Goal: Information Seeking & Learning: Learn about a topic

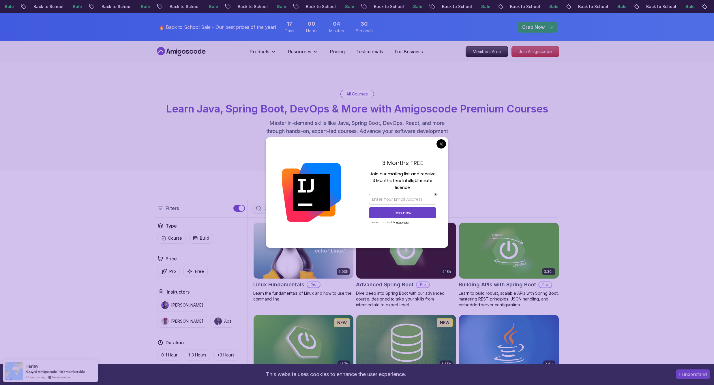
scroll to position [0, 0]
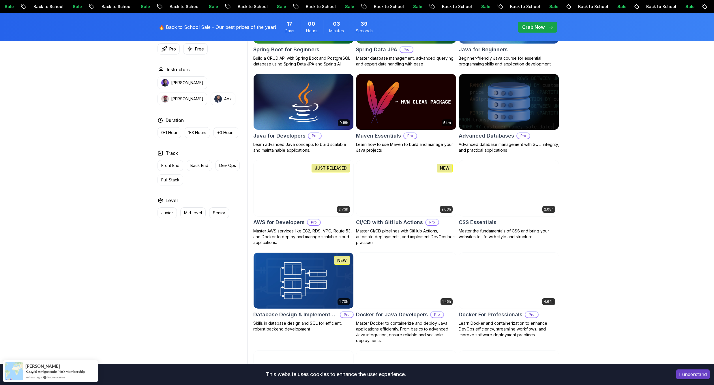
scroll to position [0, 0]
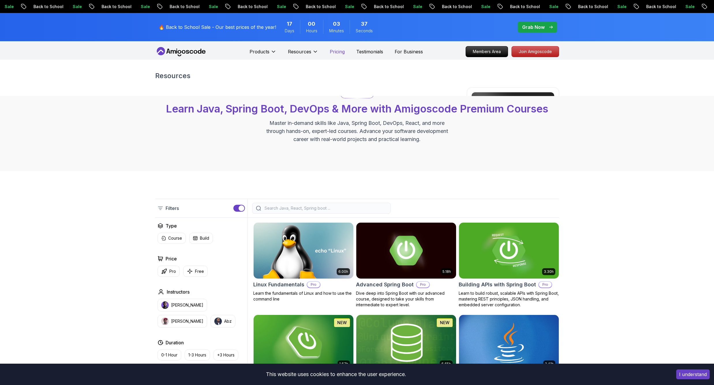
click at [343, 52] on p "Pricing" at bounding box center [337, 51] width 15 height 7
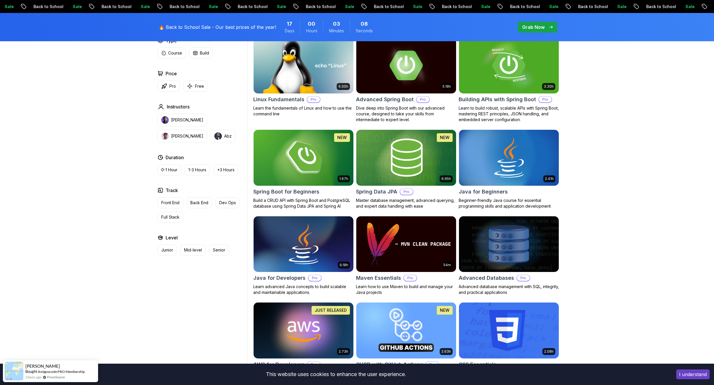
scroll to position [126, 0]
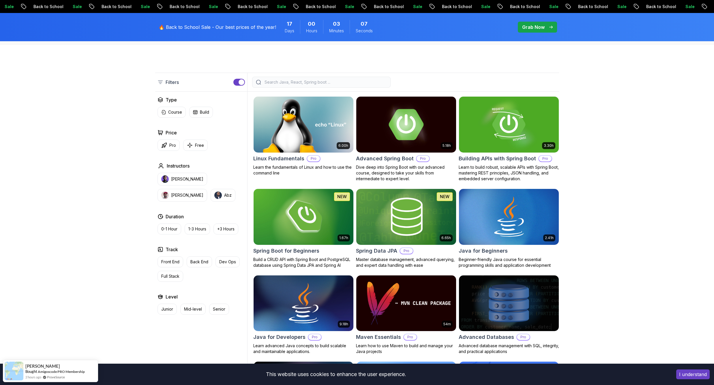
click at [389, 115] on img at bounding box center [406, 124] width 105 height 59
click at [209, 258] on button "Back End" at bounding box center [199, 261] width 25 height 11
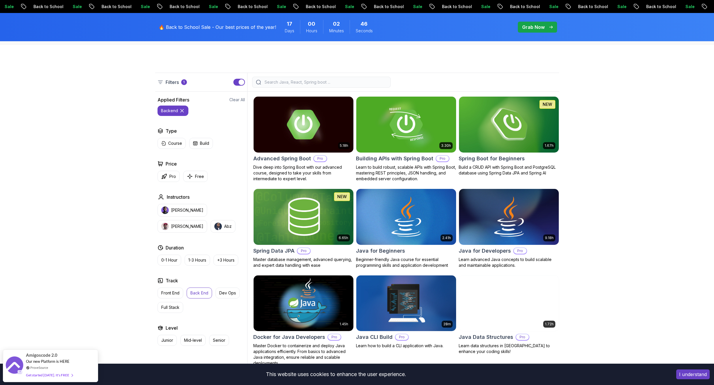
scroll to position [126, 0]
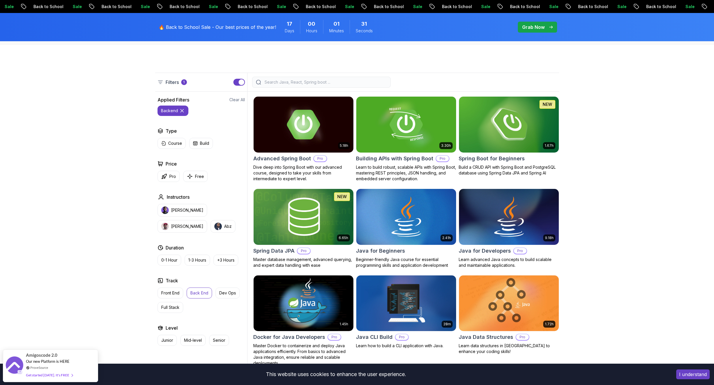
click at [326, 85] on input "search" at bounding box center [324, 82] width 123 height 6
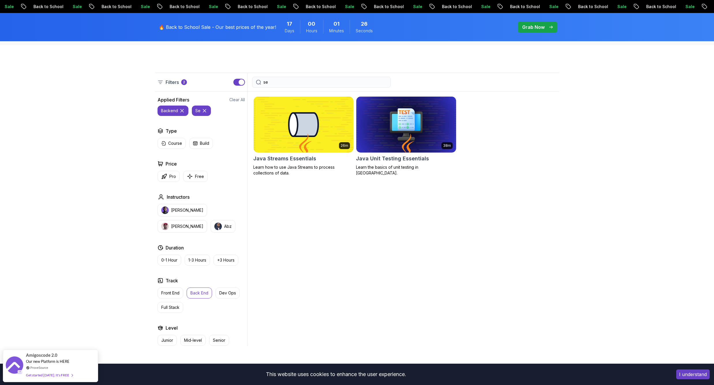
type input "s"
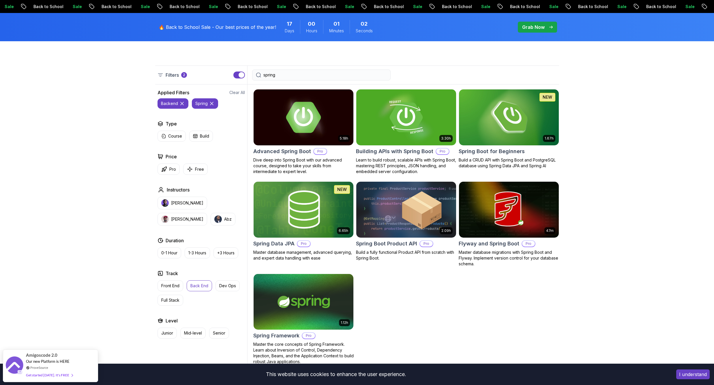
scroll to position [157, 0]
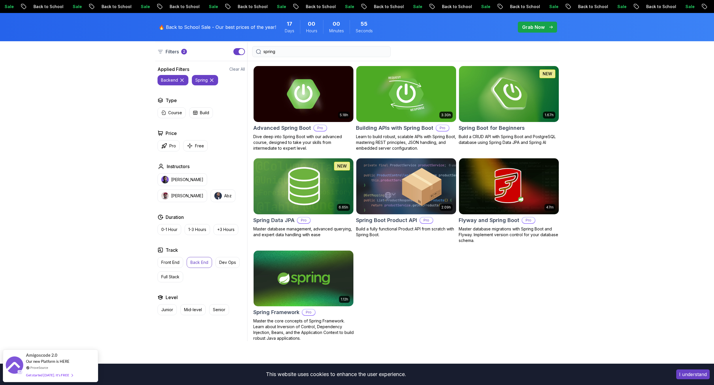
type input "spring"
click at [414, 88] on img at bounding box center [406, 94] width 105 height 59
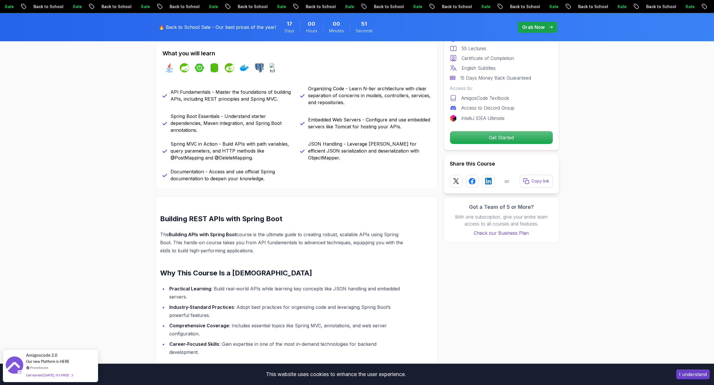
scroll to position [142, 0]
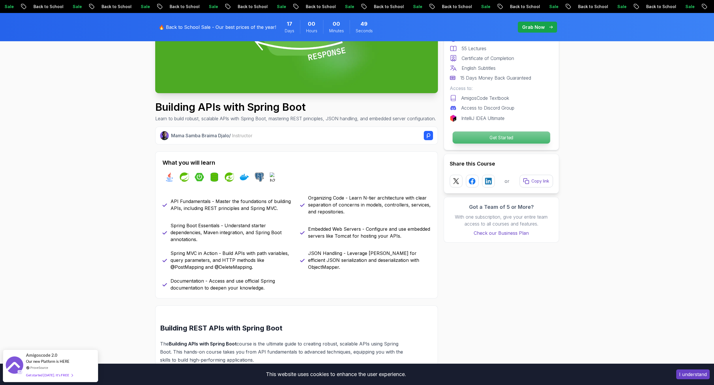
click at [476, 136] on p "Get Started" at bounding box center [500, 138] width 97 height 12
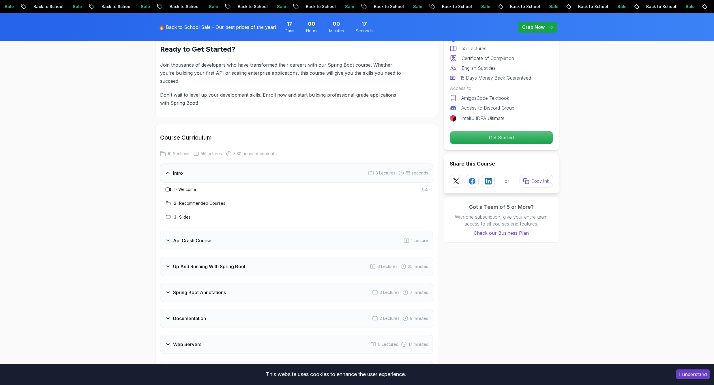
scroll to position [840, 1]
click at [275, 232] on div "Api Crash Course 1 Lecture" at bounding box center [296, 240] width 273 height 19
click at [275, 232] on div "Up And Running With Spring Boot 6 Lectures 25 minutes" at bounding box center [296, 238] width 273 height 19
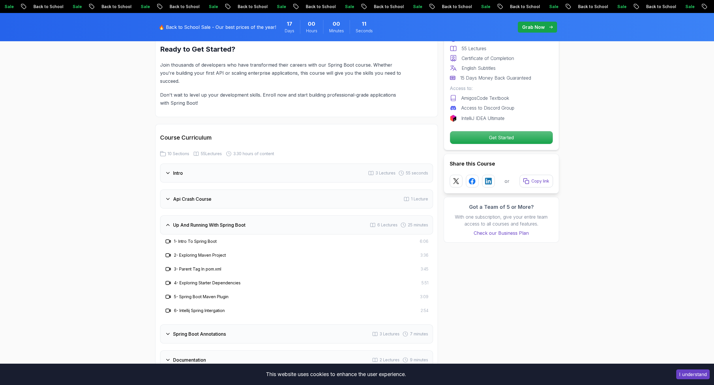
scroll to position [937, 0]
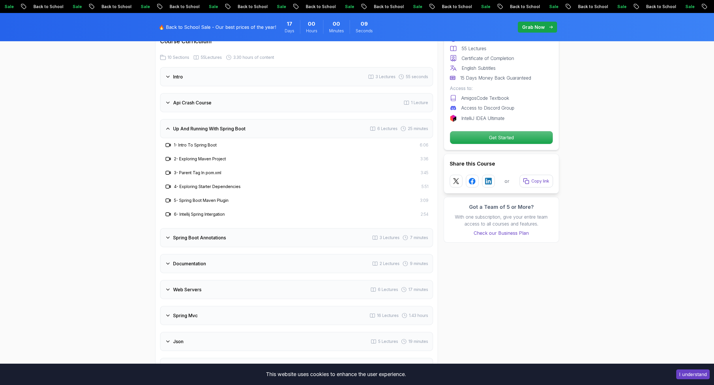
click at [275, 232] on div "Spring Boot Annotations 3 Lectures 7 minutes" at bounding box center [296, 237] width 273 height 19
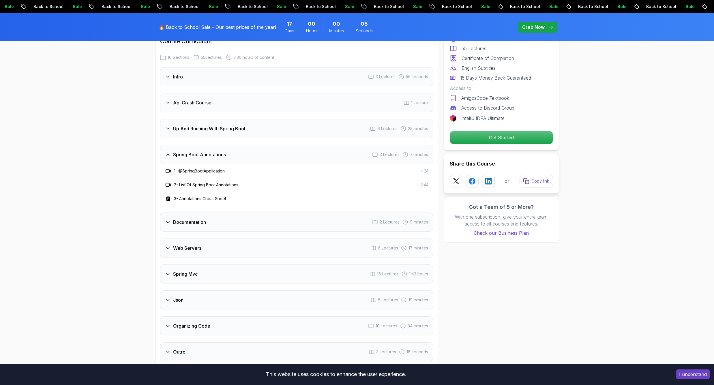
click at [282, 219] on div "Documentation 2 Lectures 9 minutes" at bounding box center [296, 222] width 273 height 19
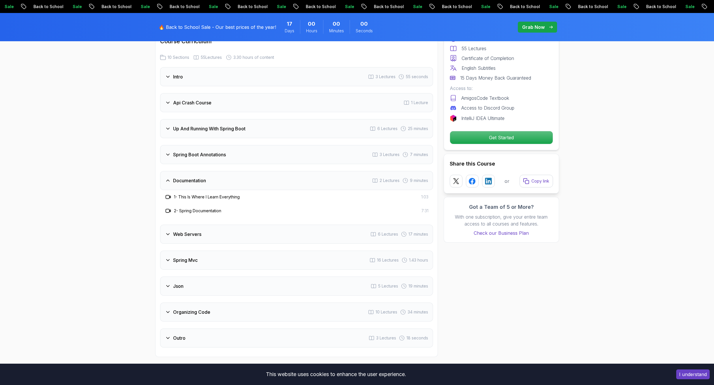
click at [277, 228] on div "Web Servers 6 Lectures 17 minutes" at bounding box center [296, 234] width 273 height 19
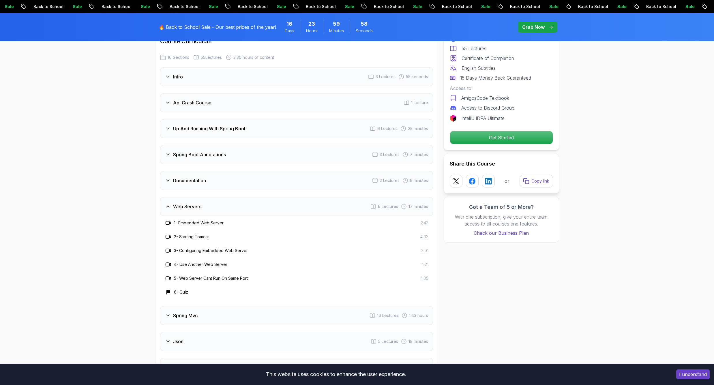
scroll to position [997, 0]
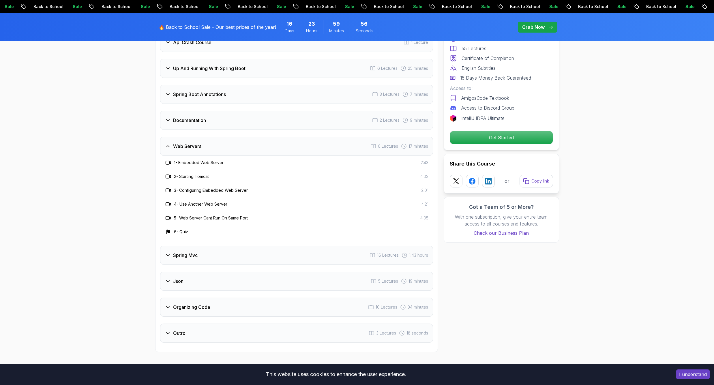
click at [277, 247] on div "Spring Mvc 16 Lectures 1.43 hours" at bounding box center [296, 255] width 273 height 19
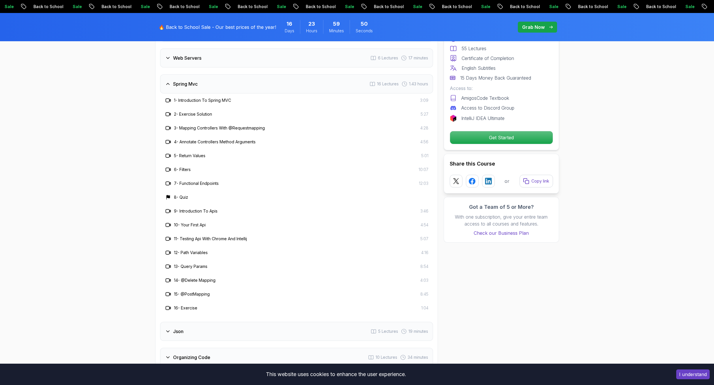
scroll to position [1184, 0]
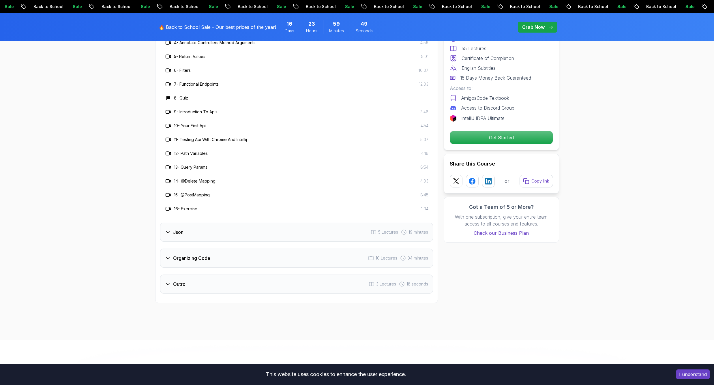
click at [279, 225] on div "Json 5 Lectures 19 minutes" at bounding box center [296, 232] width 273 height 19
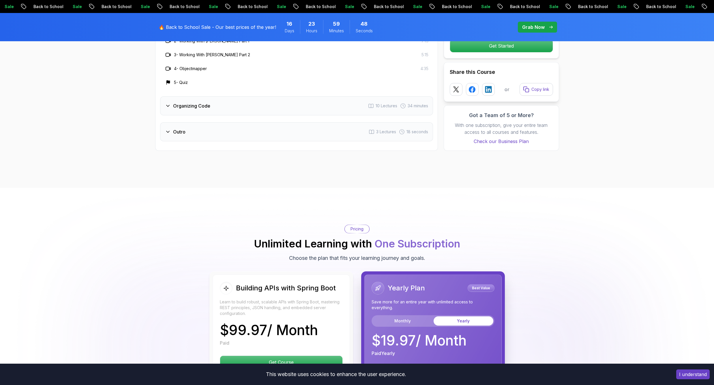
scroll to position [1107, 0]
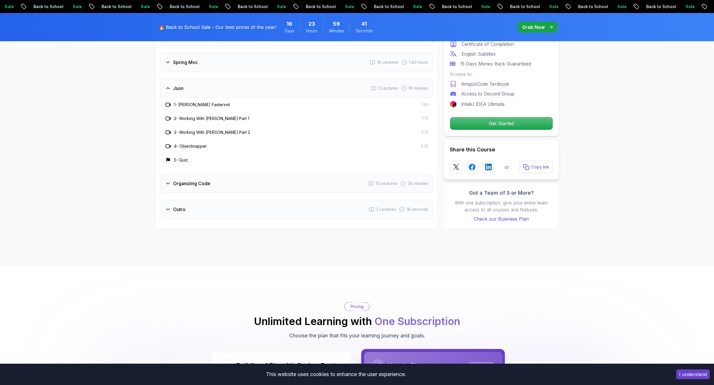
click at [258, 174] on div "Organizing Code 10 Lectures 34 minutes" at bounding box center [296, 183] width 273 height 19
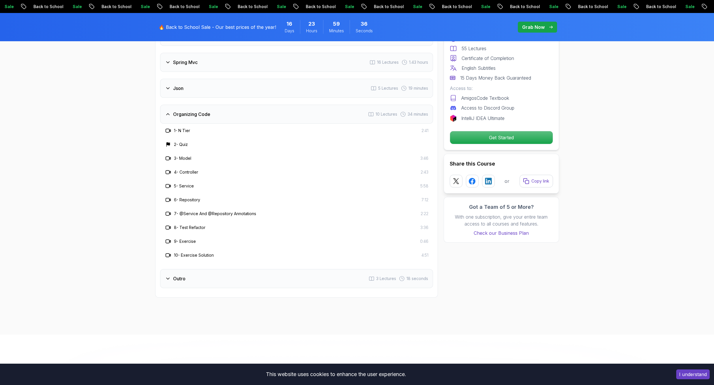
click at [258, 269] on div "Outro 3 Lectures 18 seconds" at bounding box center [296, 278] width 273 height 19
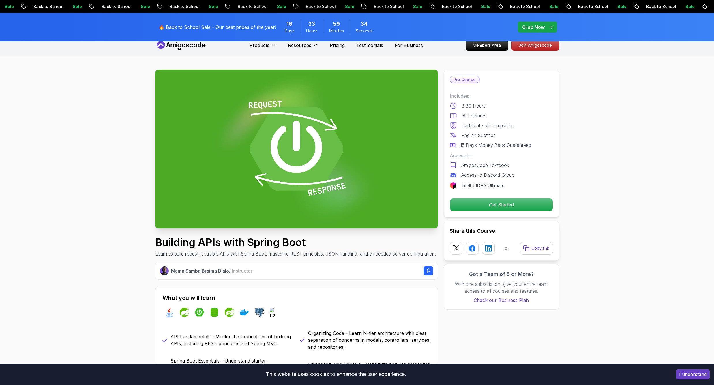
scroll to position [0, 0]
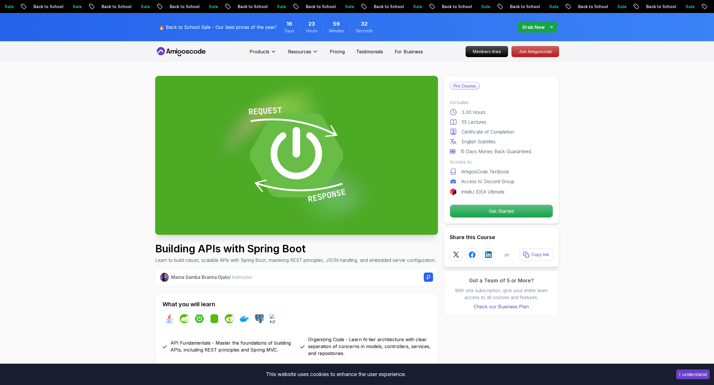
scroll to position [157, 0]
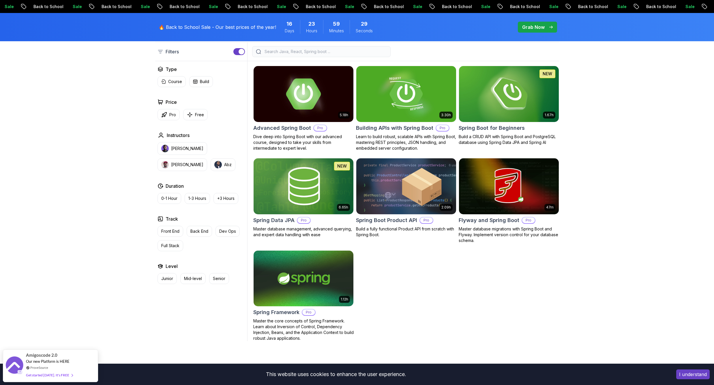
click at [295, 80] on img at bounding box center [303, 94] width 105 height 59
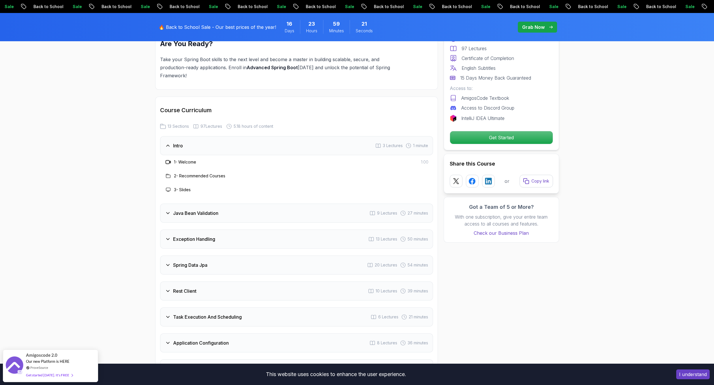
scroll to position [719, 1]
click at [172, 210] on div "Java Bean Validation" at bounding box center [191, 213] width 53 height 7
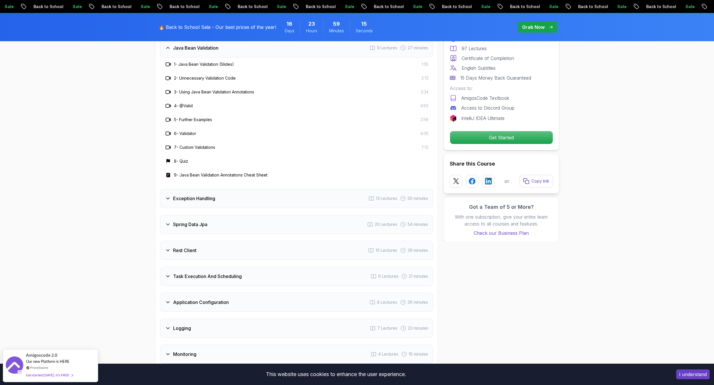
scroll to position [872, 0]
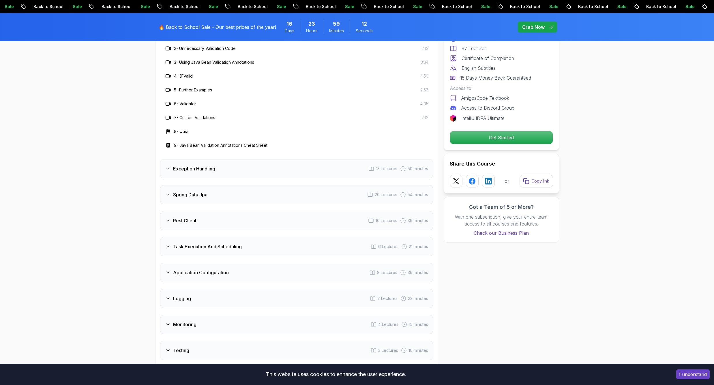
click at [169, 218] on icon at bounding box center [168, 221] width 6 height 6
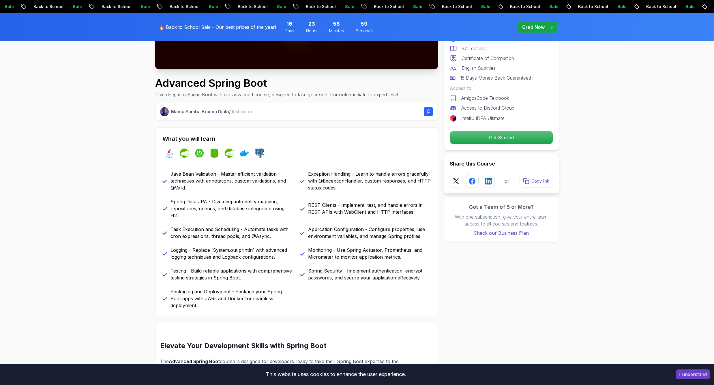
scroll to position [0, 0]
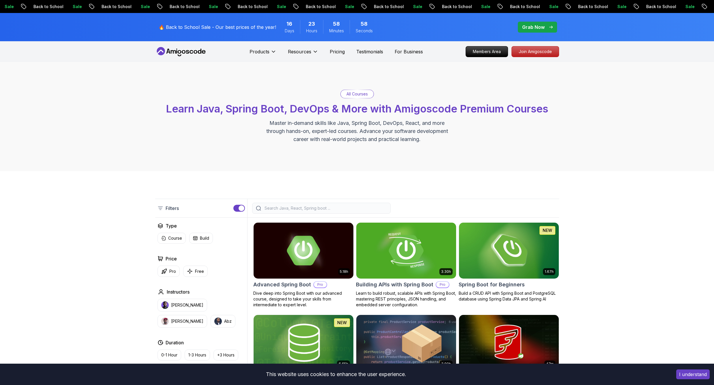
scroll to position [157, 0]
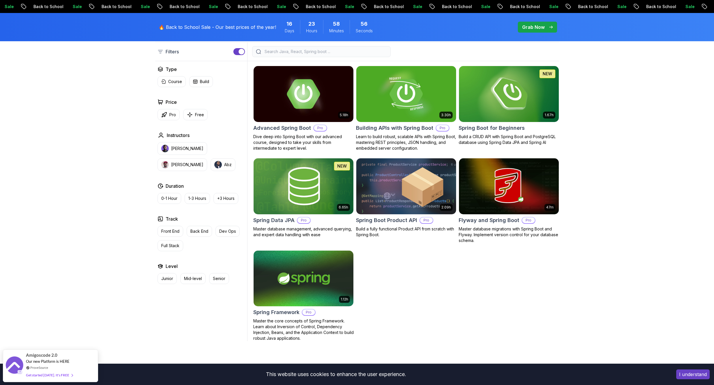
click at [388, 174] on img at bounding box center [406, 186] width 105 height 59
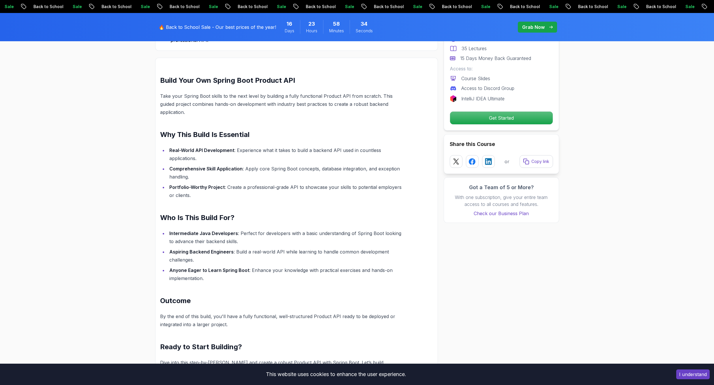
scroll to position [424, 0]
